Goal: Find specific page/section: Locate a particular part of the current website

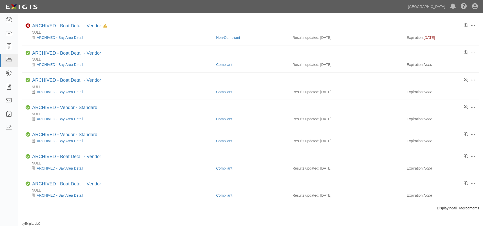
scroll to position [12, 0]
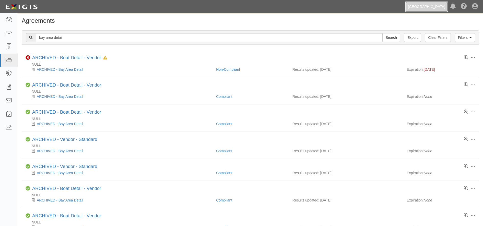
click at [418, 7] on link "[GEOGRAPHIC_DATA]" at bounding box center [426, 7] width 42 height 10
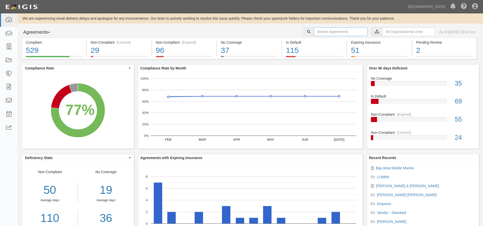
click at [340, 33] on input "text" at bounding box center [341, 31] width 54 height 9
type input "moody"
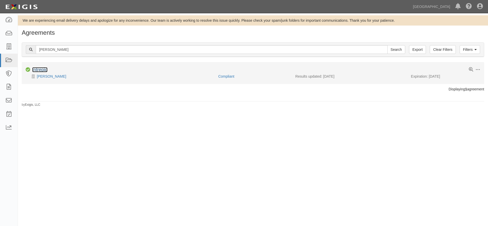
click at [44, 69] on link "Intrepid" at bounding box center [39, 69] width 15 height 5
